Goal: Information Seeking & Learning: Learn about a topic

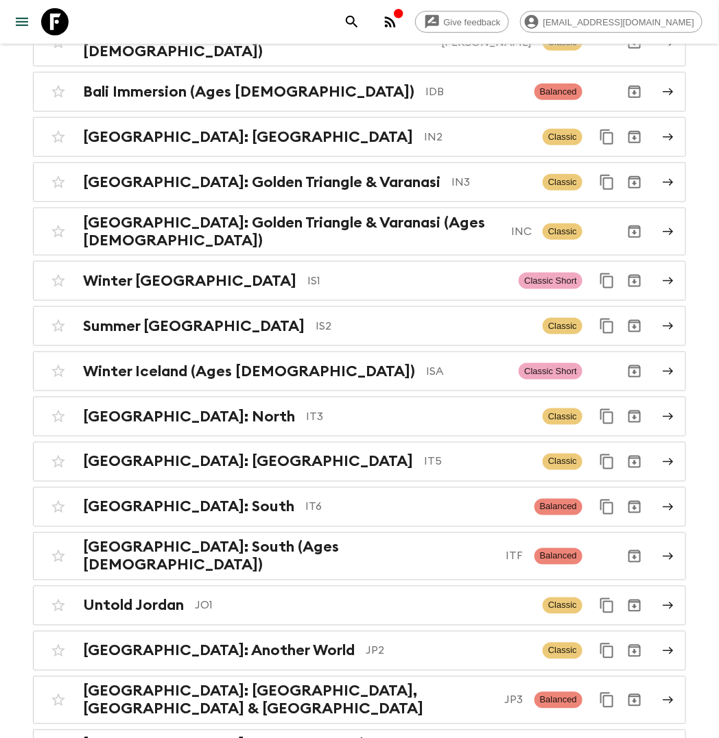
scroll to position [3171, 0]
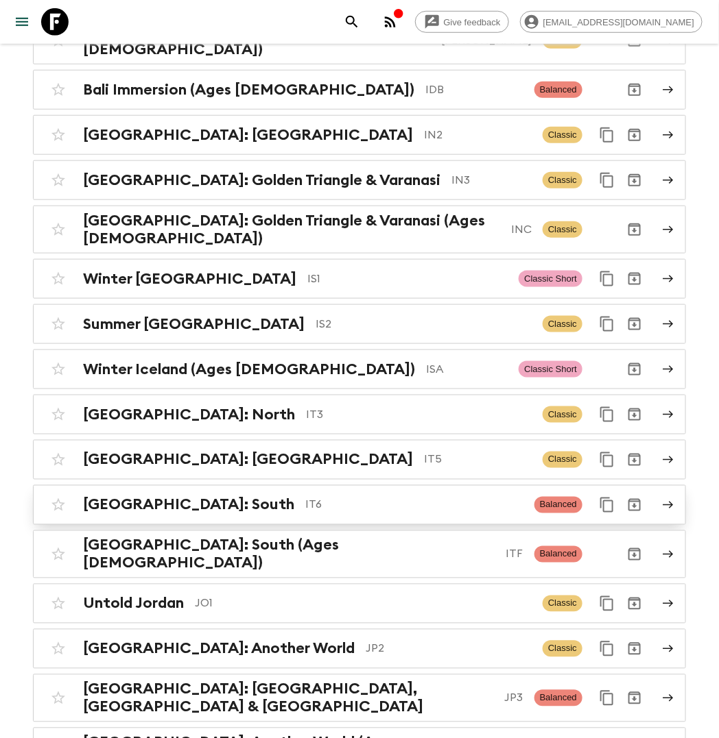
click at [305, 497] on p "IT6" at bounding box center [414, 505] width 218 height 16
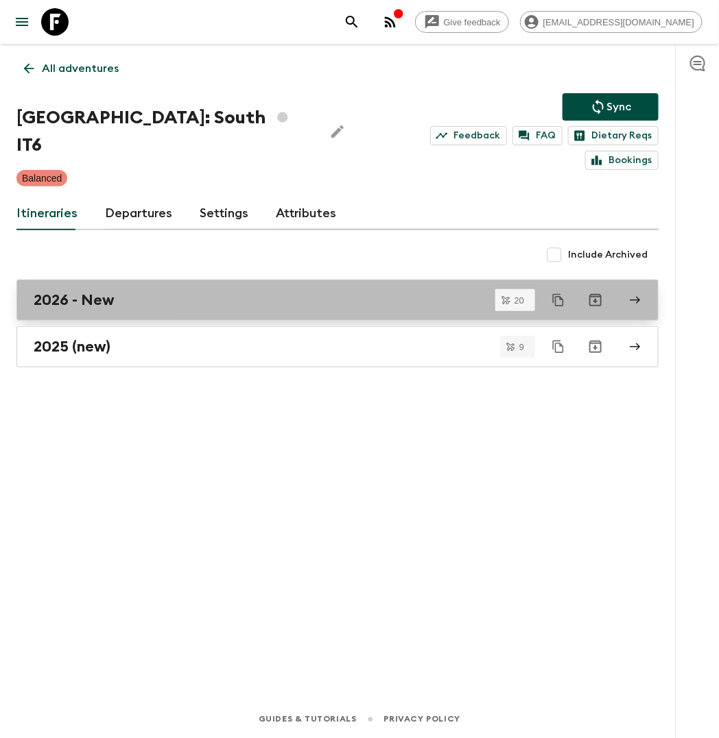
click at [108, 291] on h2 "2026 - New" at bounding box center [74, 300] width 81 height 18
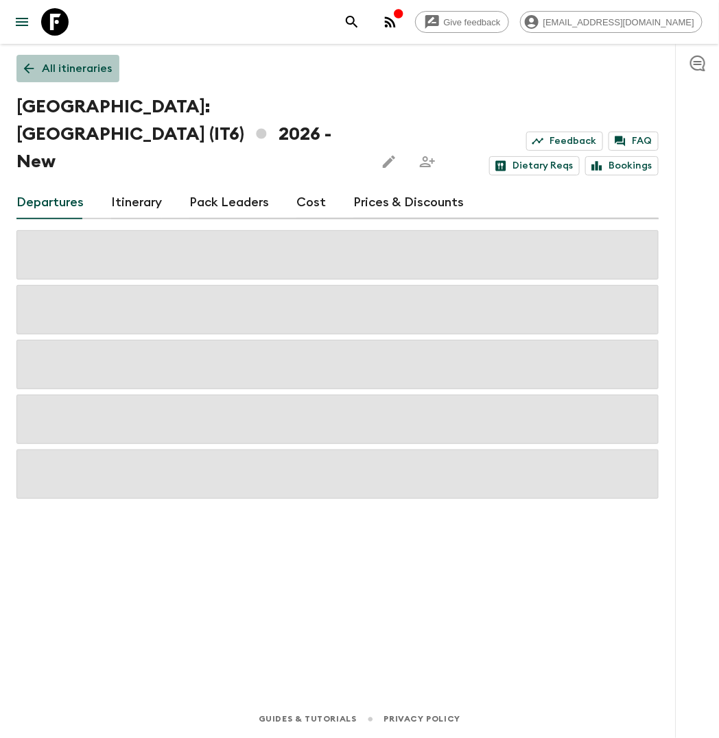
click at [53, 65] on p "All itineraries" at bounding box center [77, 68] width 70 height 16
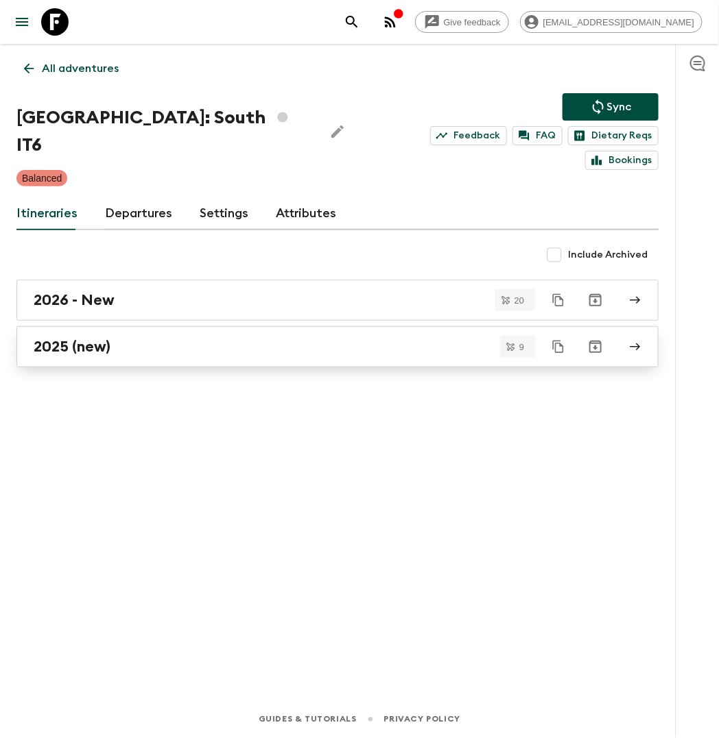
click at [95, 338] on h2 "2025 (new)" at bounding box center [72, 347] width 77 height 18
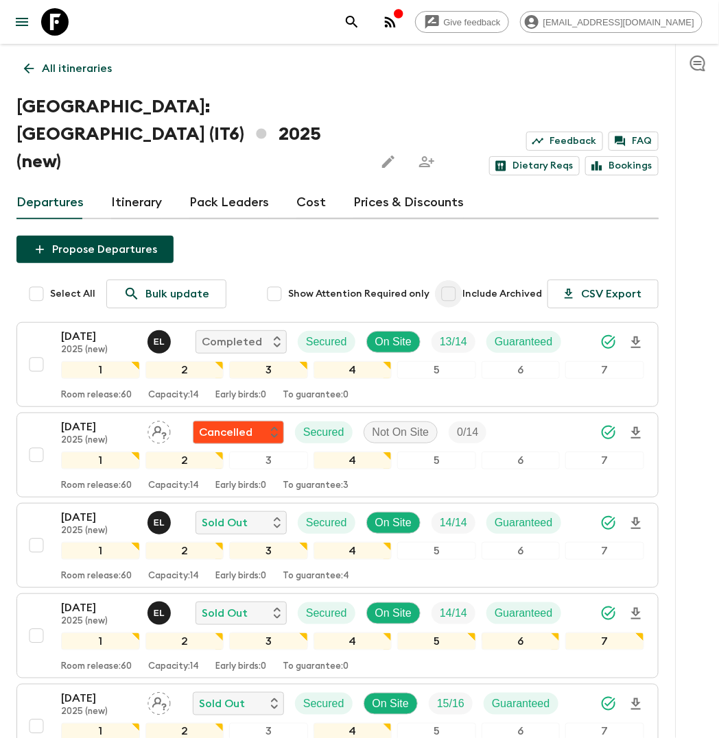
click at [457, 280] on input "Include Archived" at bounding box center [448, 293] width 27 height 27
checkbox input "true"
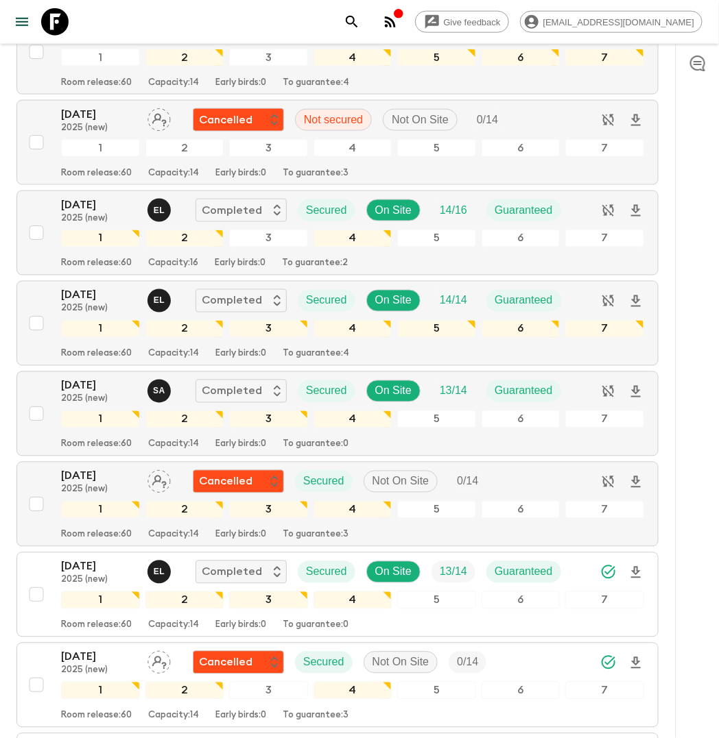
scroll to position [494, 0]
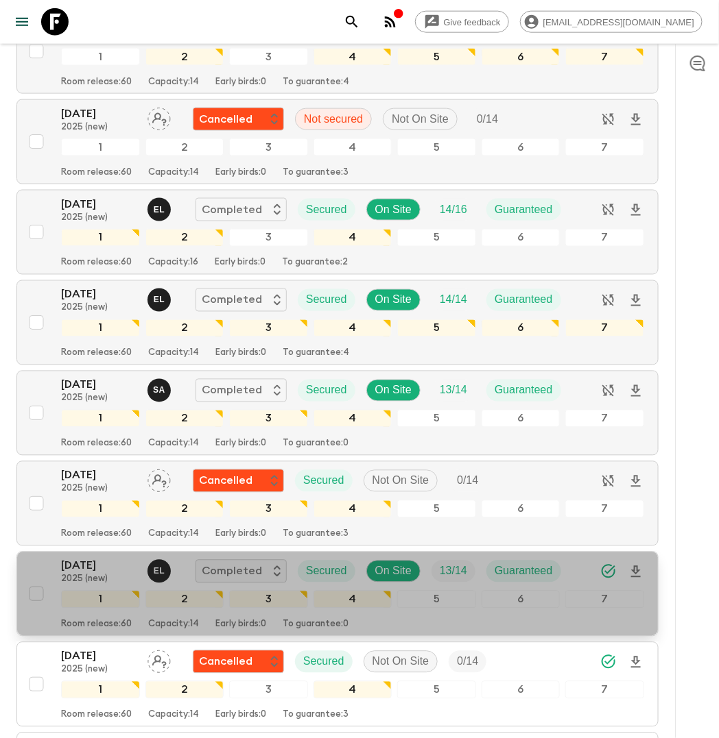
click at [577, 558] on div "[DATE] 2025 (new) E L Completed Secured On Site 13 / 14 Guaranteed" at bounding box center [352, 571] width 583 height 27
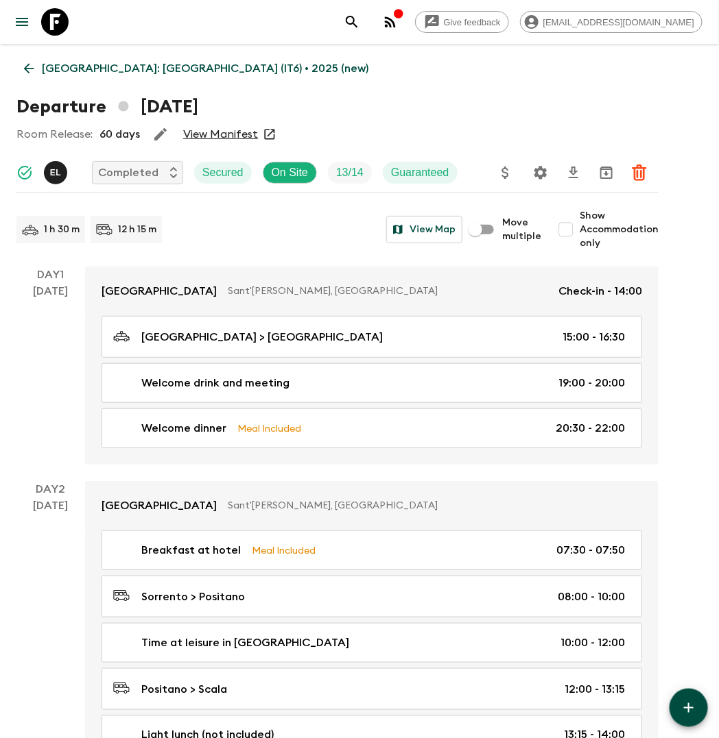
click at [102, 61] on p "[GEOGRAPHIC_DATA]: [GEOGRAPHIC_DATA] (IT6) • 2025 (new)" at bounding box center [205, 68] width 326 height 16
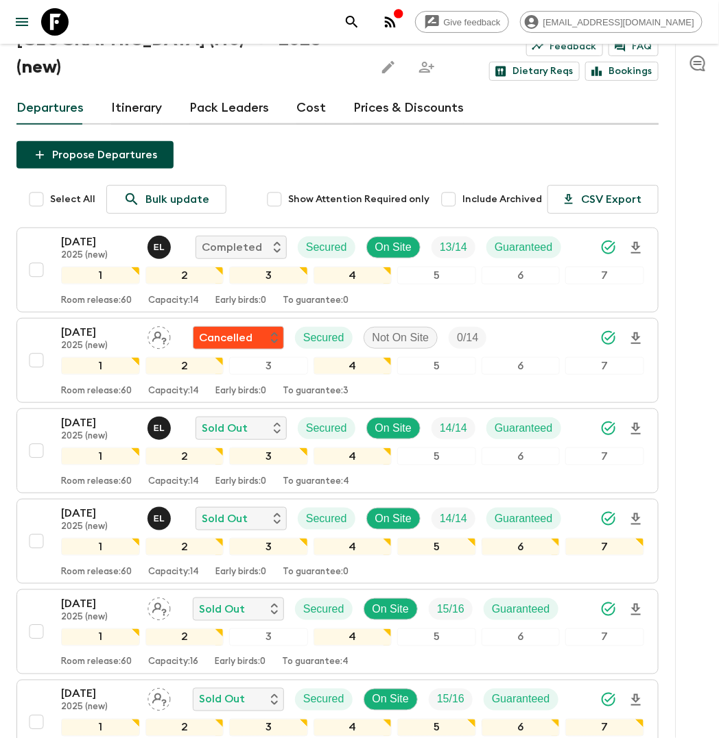
scroll to position [97, 0]
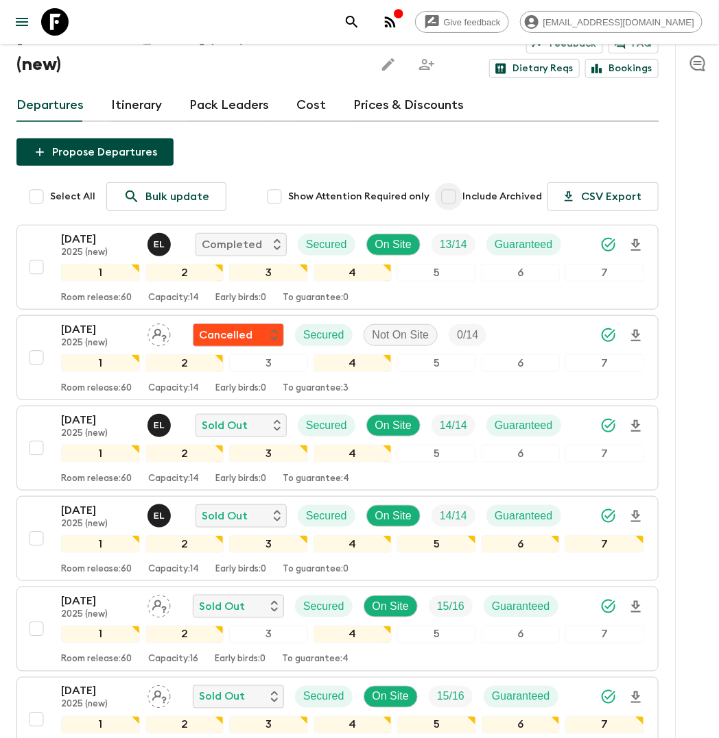
click at [462, 183] on input "Include Archived" at bounding box center [448, 196] width 27 height 27
checkbox input "true"
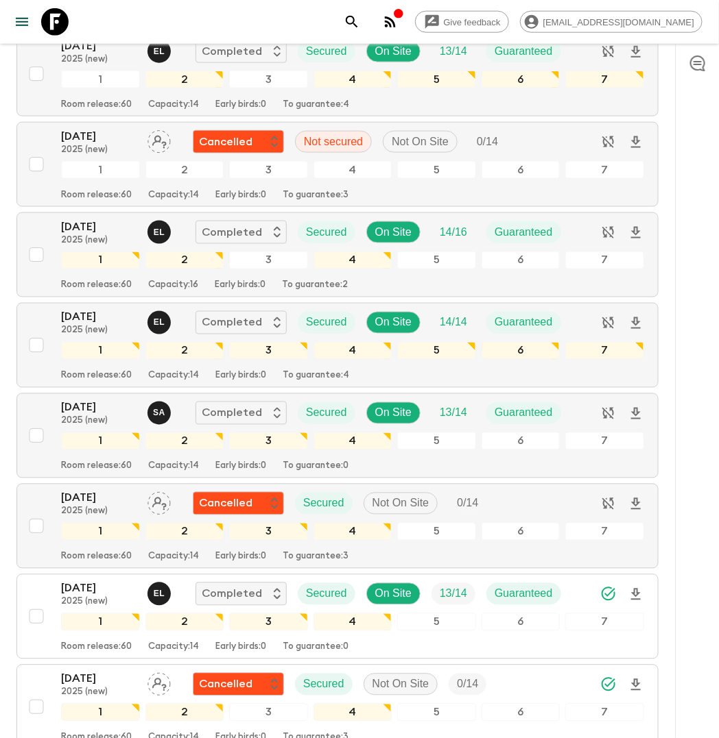
scroll to position [477, 0]
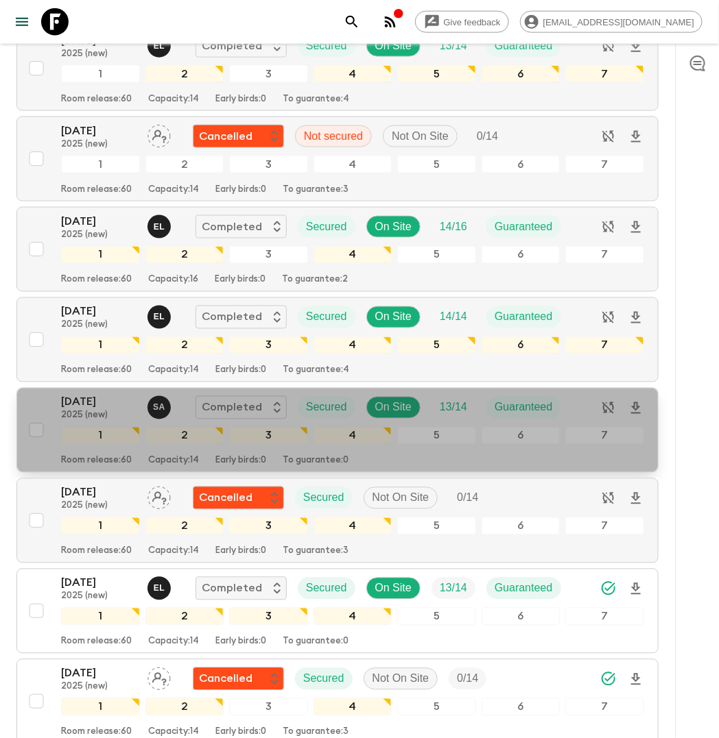
click at [570, 394] on div "[DATE] 2025 (new) S A Completed Secured On Site 13 / 14 Guaranteed" at bounding box center [316, 407] width 511 height 27
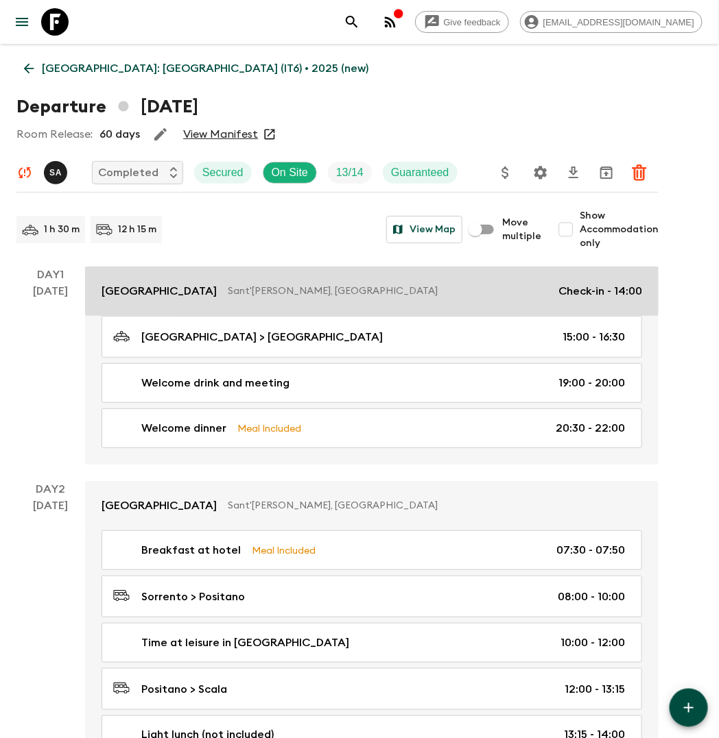
click at [254, 292] on p "Sant'[PERSON_NAME], [GEOGRAPHIC_DATA]" at bounding box center [388, 292] width 320 height 14
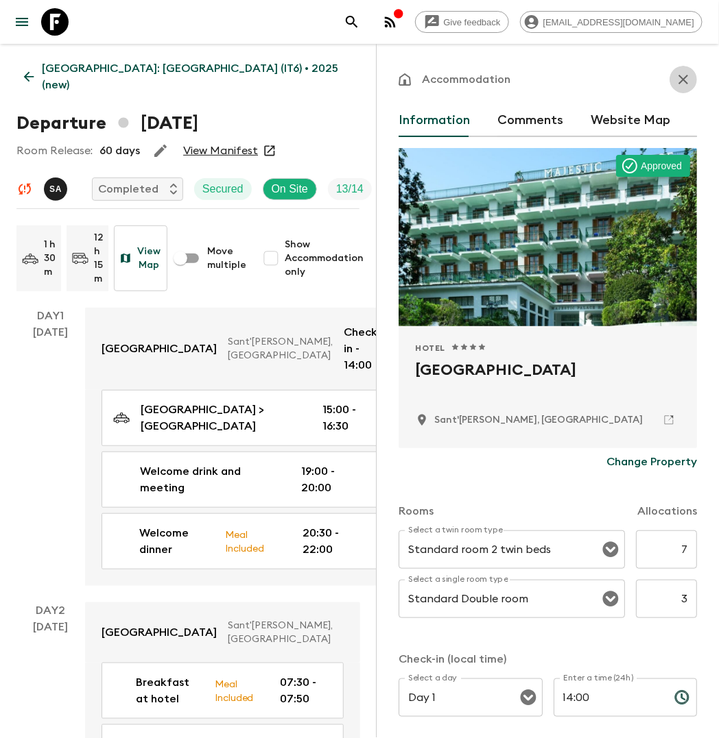
click at [684, 80] on icon "button" at bounding box center [683, 80] width 10 height 10
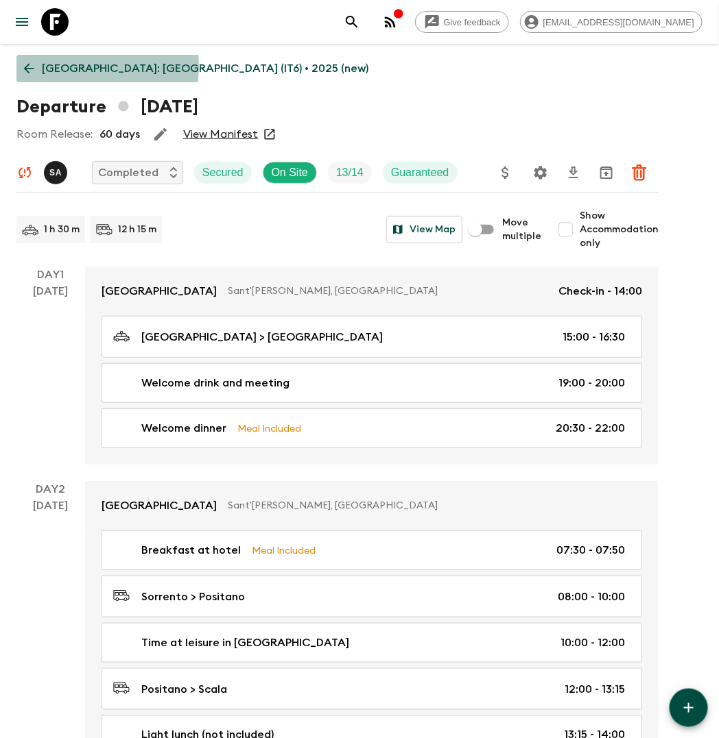
click at [43, 64] on p "[GEOGRAPHIC_DATA]: [GEOGRAPHIC_DATA] (IT6) • 2025 (new)" at bounding box center [205, 68] width 326 height 16
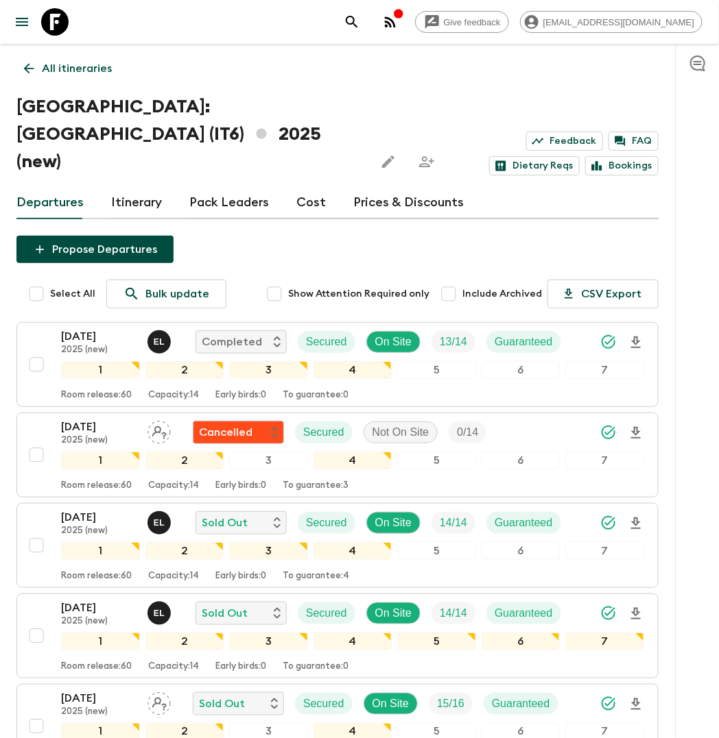
click at [121, 187] on link "Itinerary" at bounding box center [136, 203] width 51 height 33
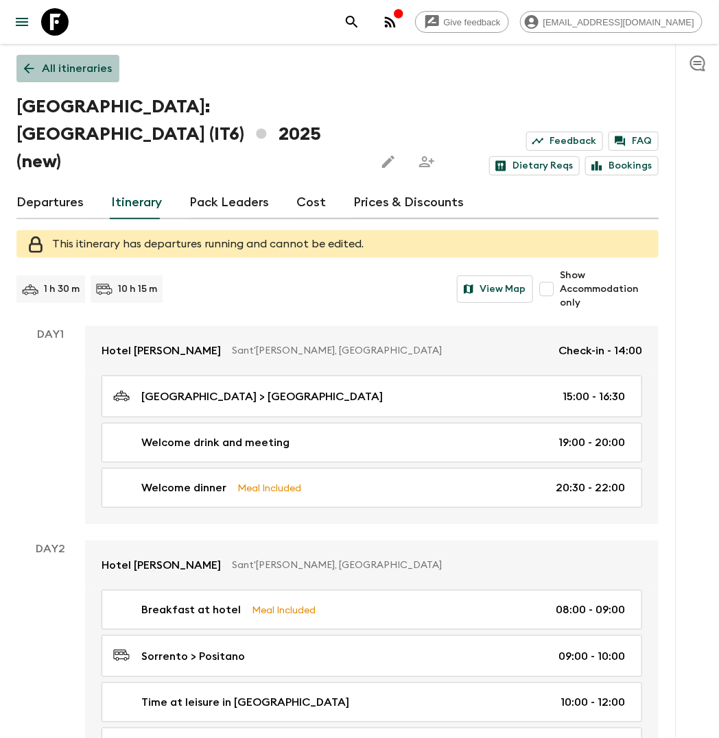
click at [73, 70] on p "All itineraries" at bounding box center [77, 68] width 70 height 16
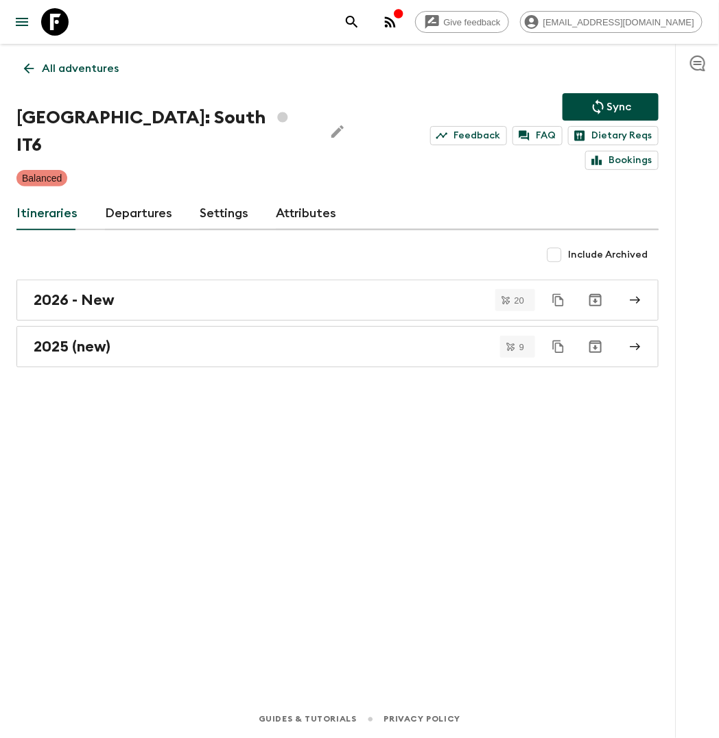
click at [113, 197] on link "Departures" at bounding box center [138, 213] width 67 height 33
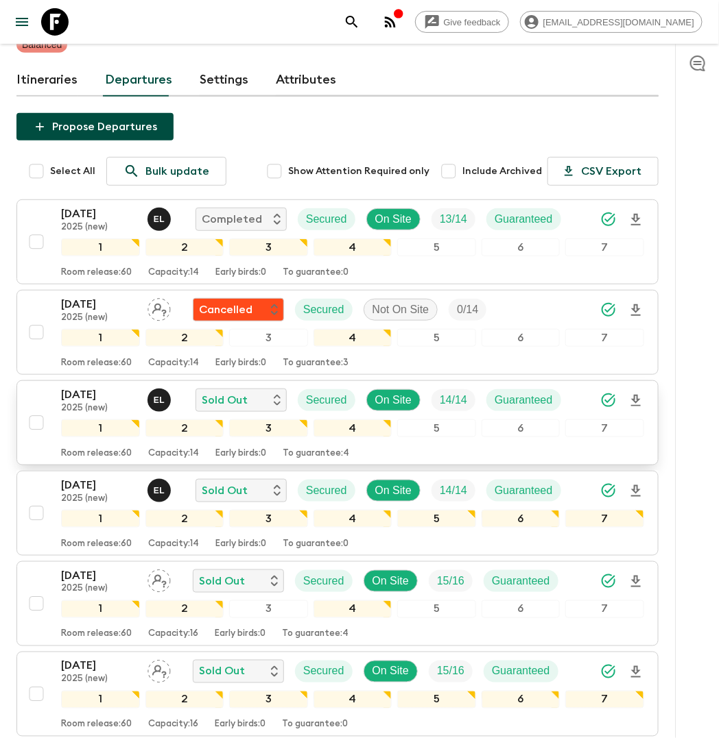
scroll to position [134, 0]
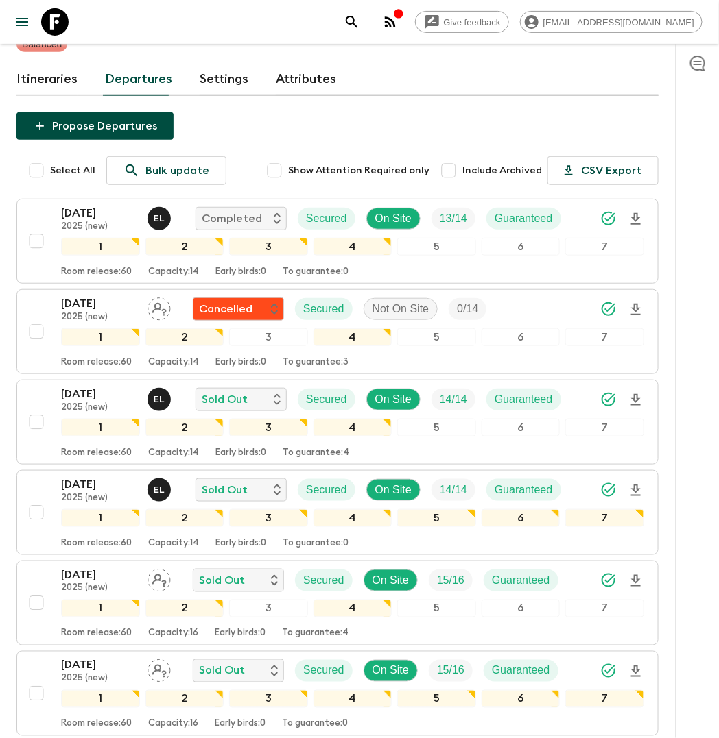
click at [455, 157] on input "Include Archived" at bounding box center [448, 170] width 27 height 27
checkbox input "true"
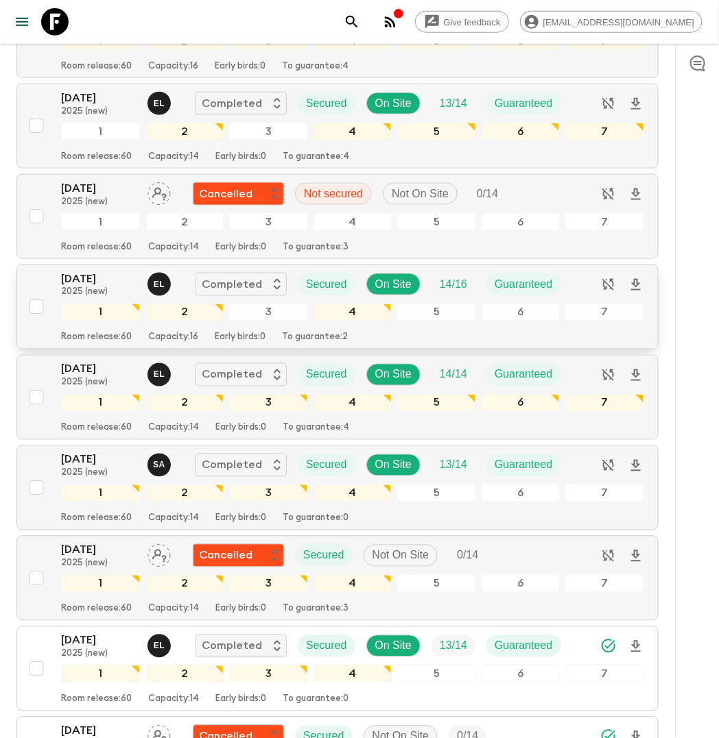
scroll to position [436, 0]
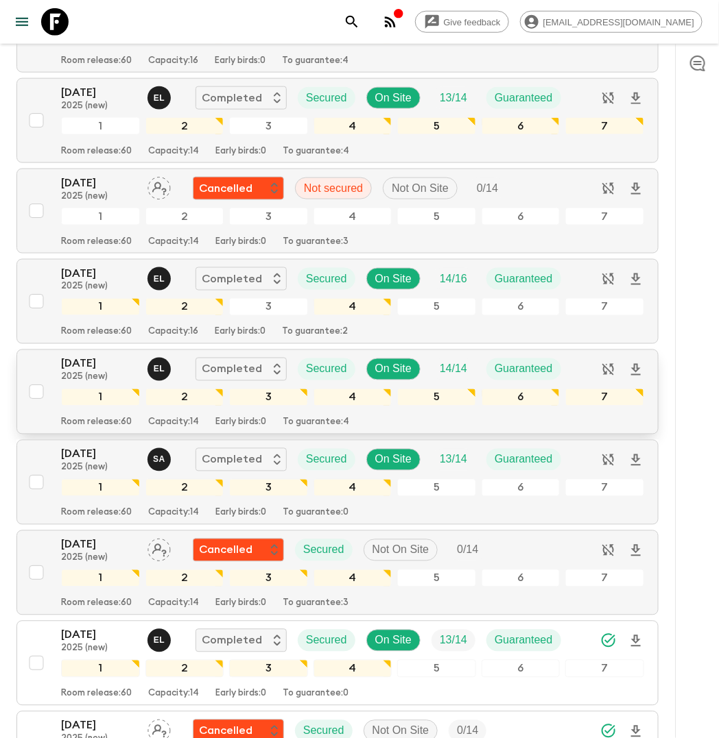
click at [567, 356] on div "[DATE] 2025 (new) E L Completed Secured On Site 14 / 14 Guaranteed" at bounding box center [316, 369] width 511 height 27
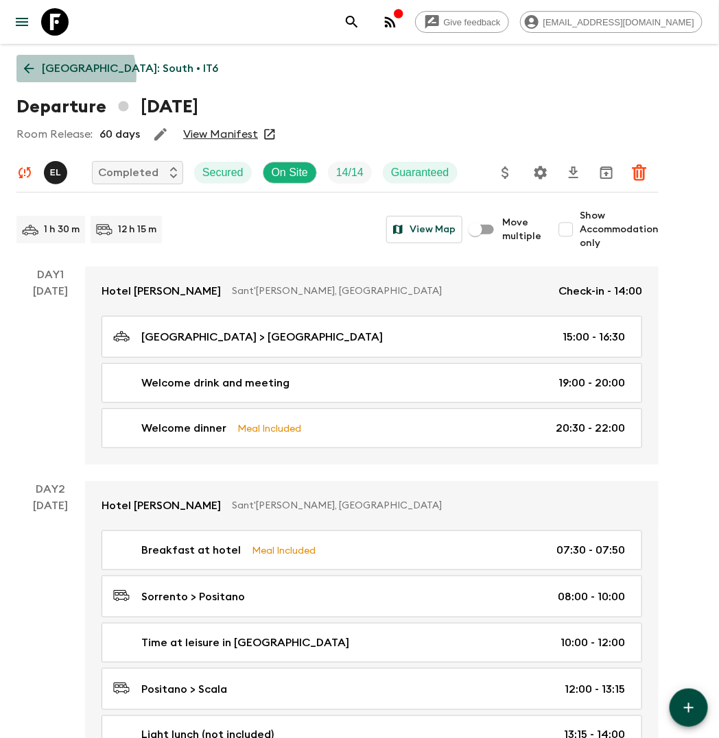
click at [62, 75] on p "[GEOGRAPHIC_DATA]: South • IT6" at bounding box center [130, 68] width 176 height 16
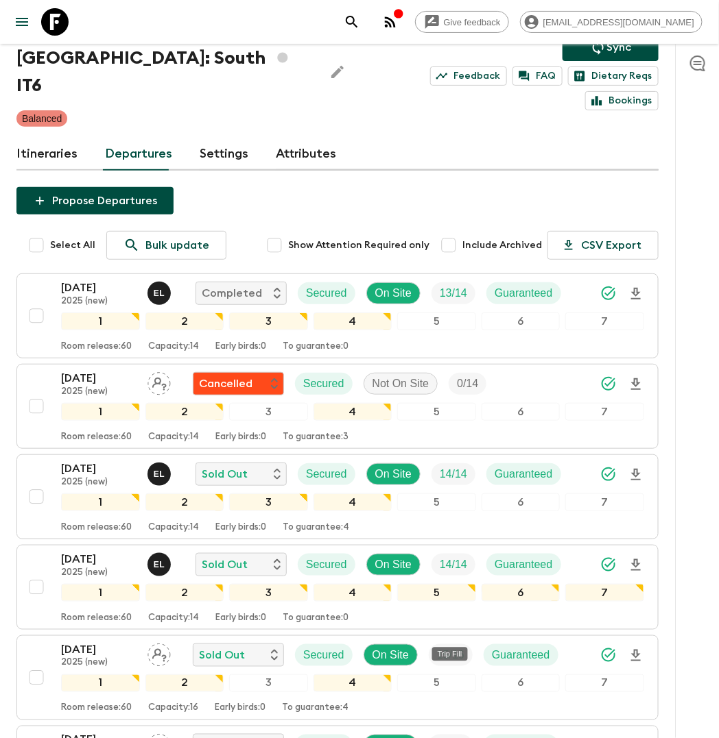
scroll to position [59, 0]
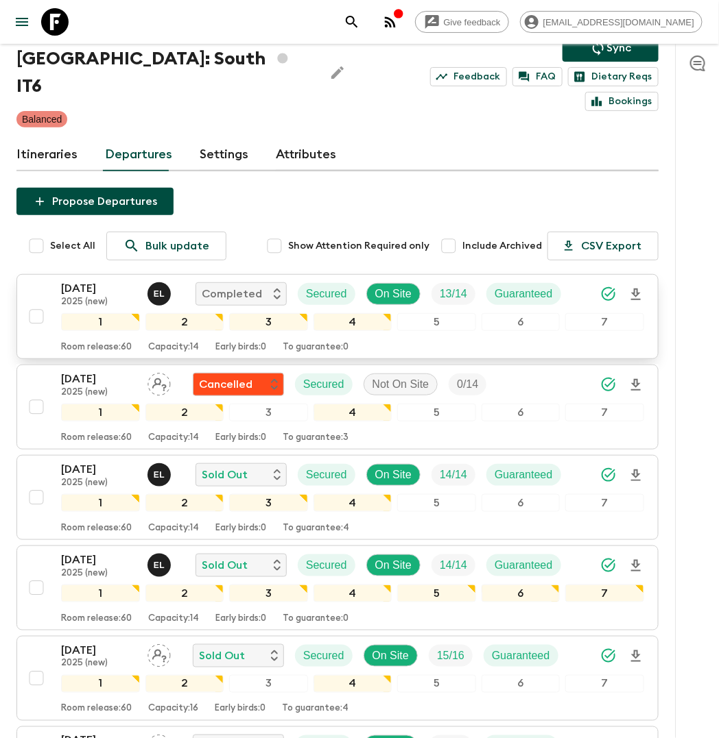
click at [580, 280] on div "[DATE] 2025 (new) E L Completed Secured On Site 13 / 14 Guaranteed" at bounding box center [352, 293] width 583 height 27
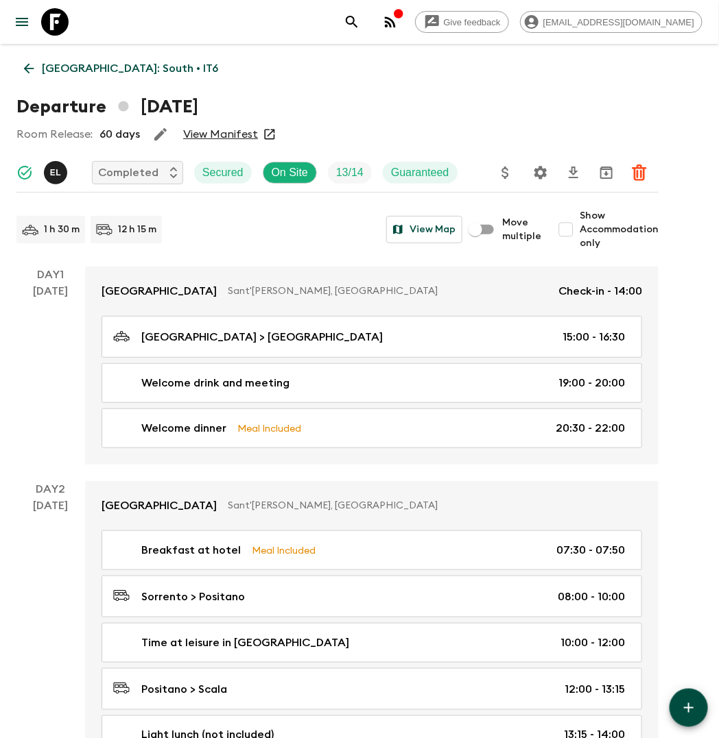
click at [43, 64] on p "[GEOGRAPHIC_DATA]: South • IT6" at bounding box center [130, 68] width 176 height 16
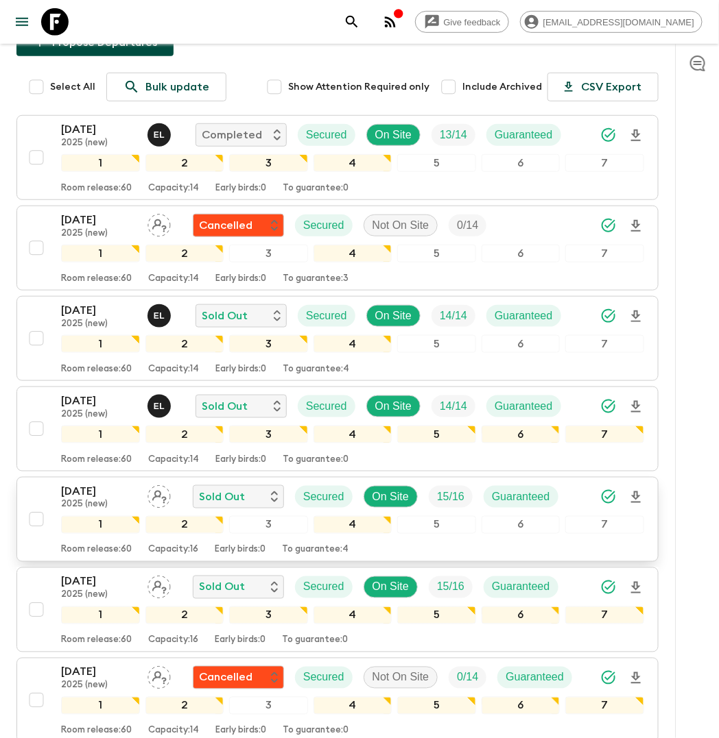
scroll to position [215, 0]
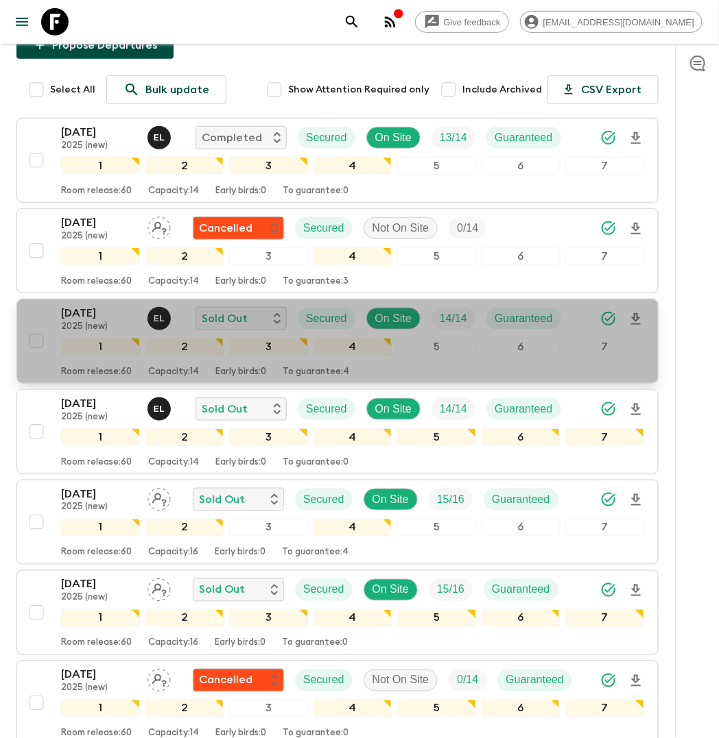
click at [574, 305] on div "[DATE] 2025 (new) E L Sold Out Secured On Site 14 / 14 Guaranteed" at bounding box center [352, 318] width 583 height 27
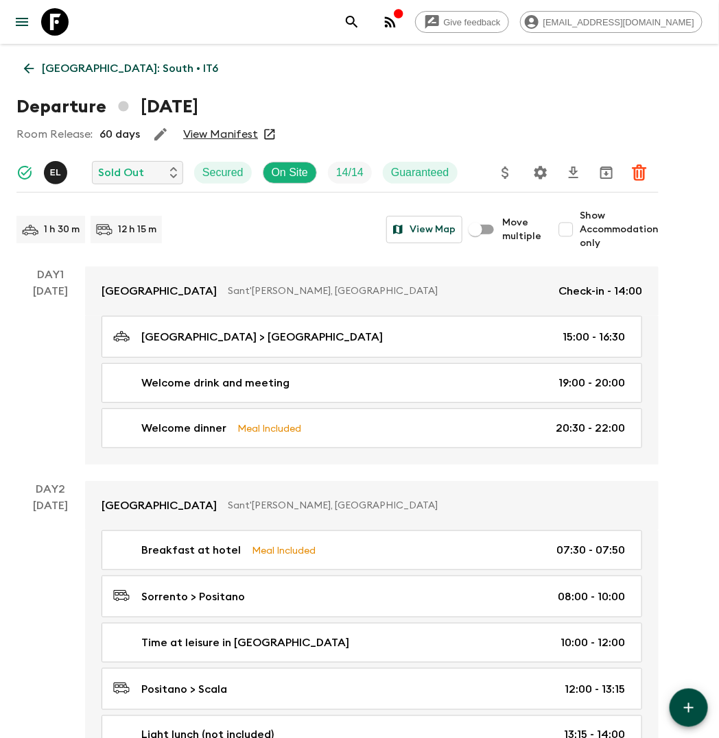
click at [97, 66] on p "[GEOGRAPHIC_DATA]: South • IT6" at bounding box center [130, 68] width 176 height 16
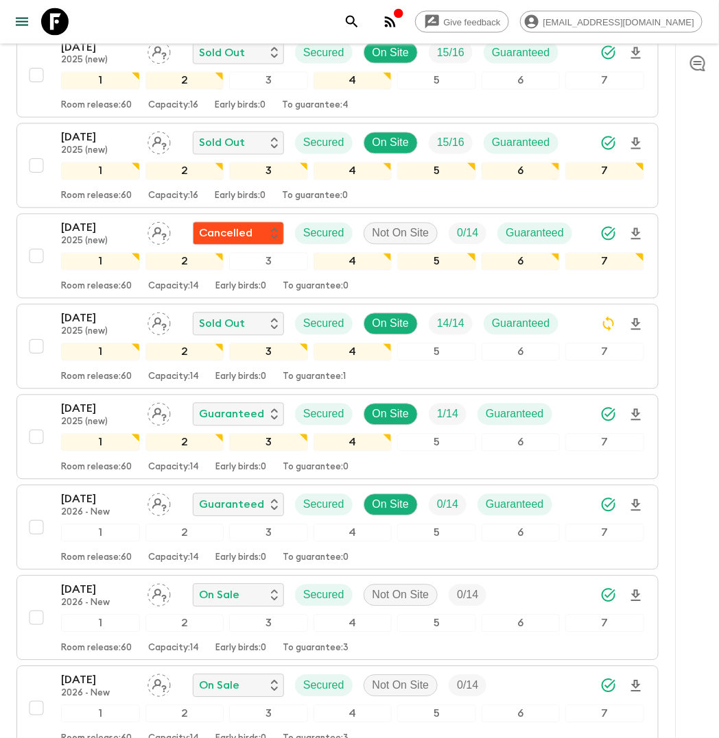
scroll to position [663, 0]
click at [702, 289] on div at bounding box center [697, 391] width 44 height 695
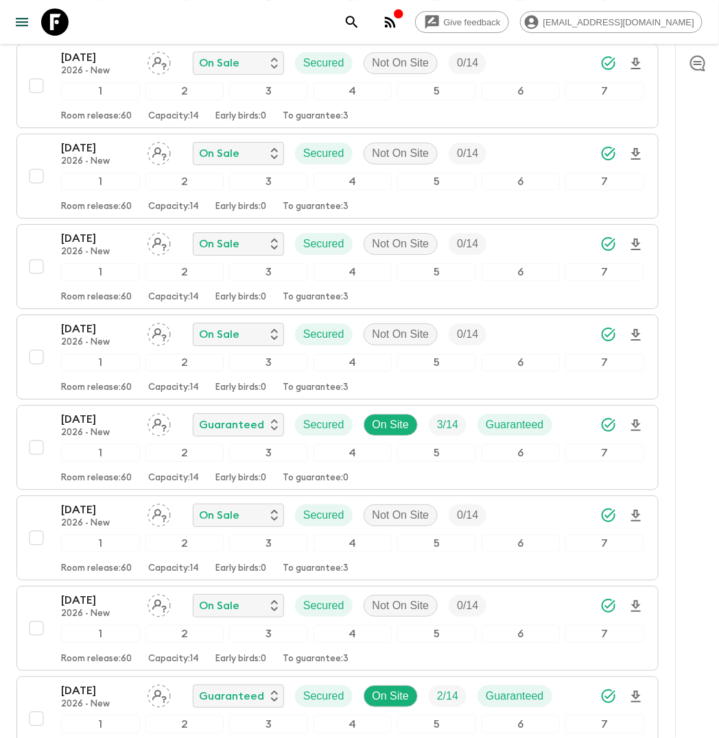
scroll to position [1194, 0]
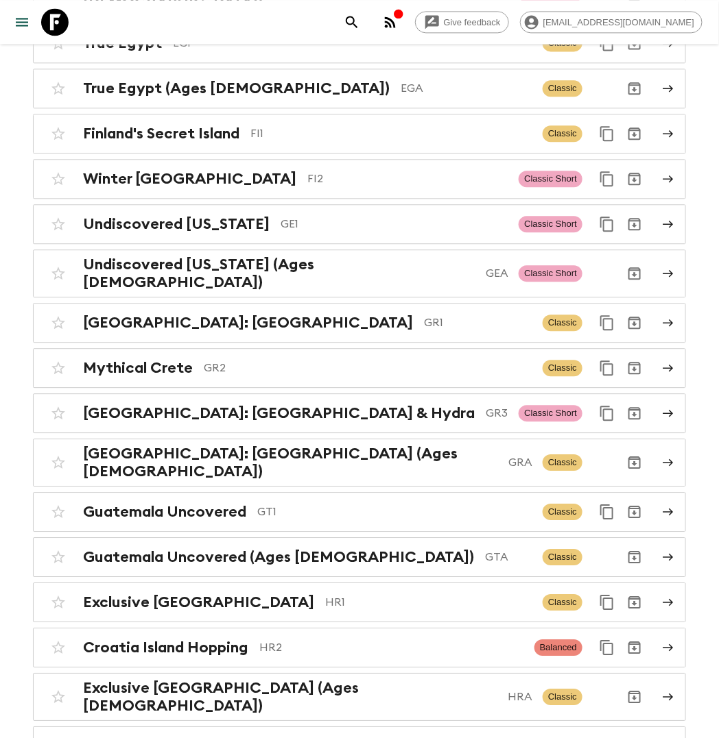
scroll to position [2280, 0]
